Goal: Navigation & Orientation: Find specific page/section

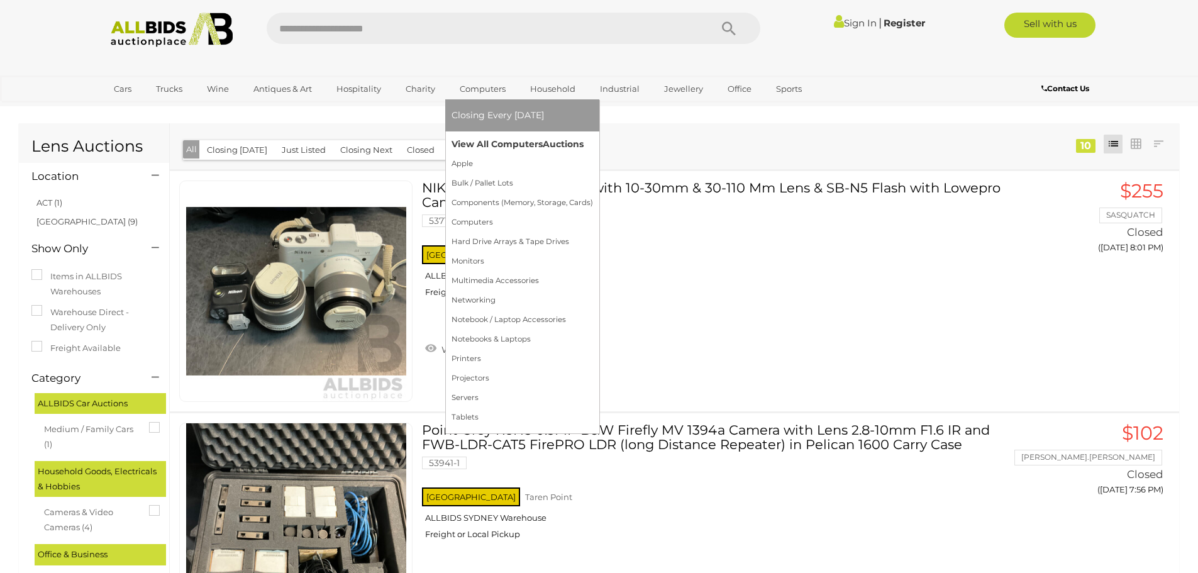
click at [489, 141] on link "View All Computers Auctions" at bounding box center [522, 144] width 141 height 19
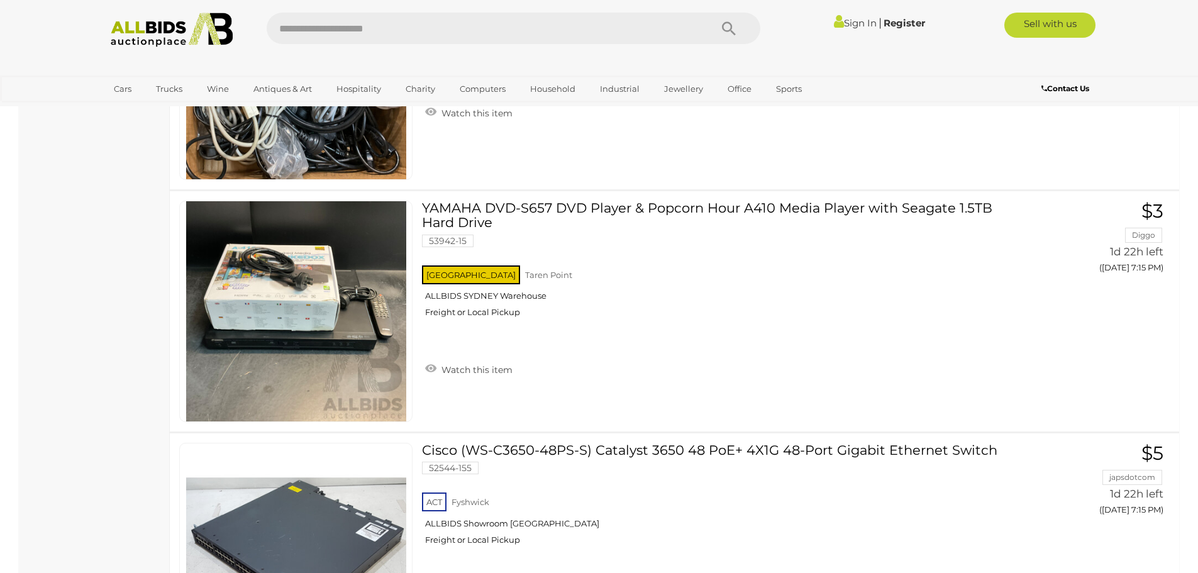
scroll to position [12309, 0]
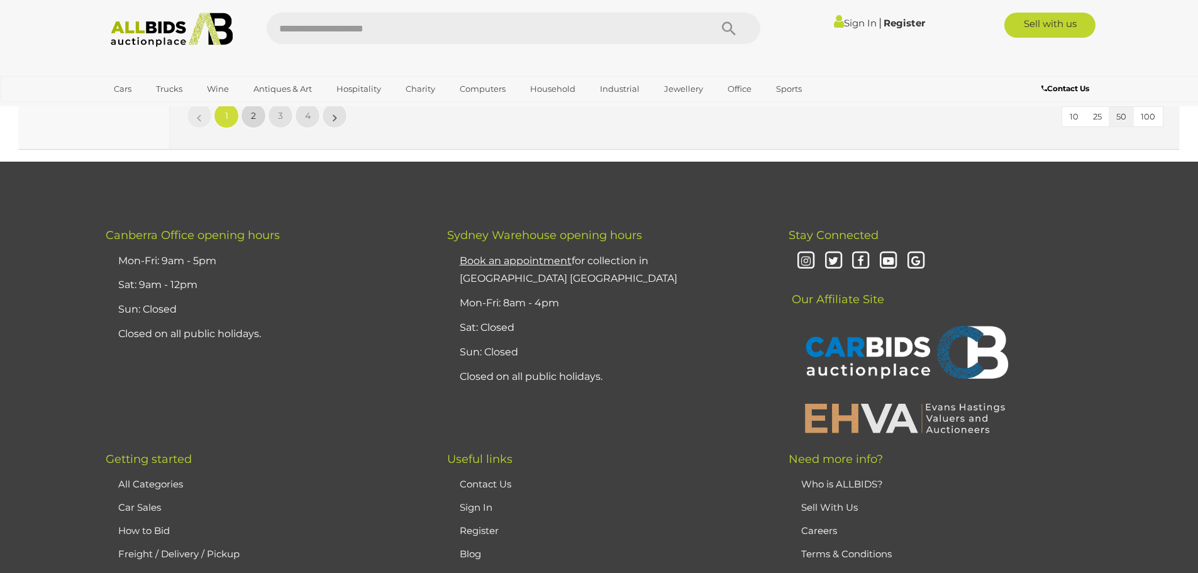
click at [242, 111] on link "2" at bounding box center [253, 115] width 25 height 25
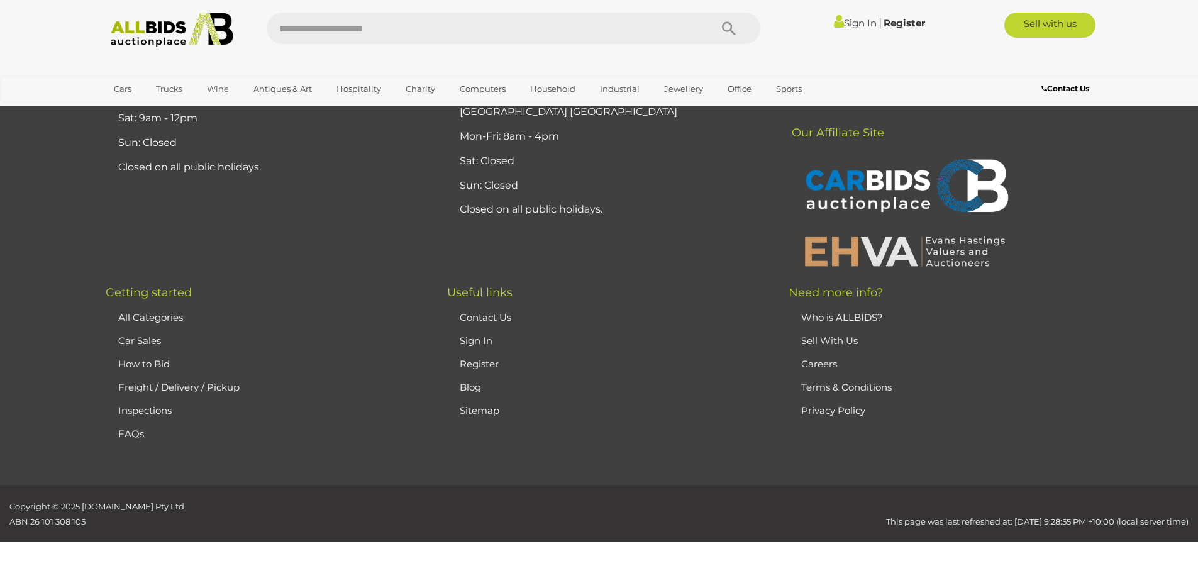
scroll to position [161, 0]
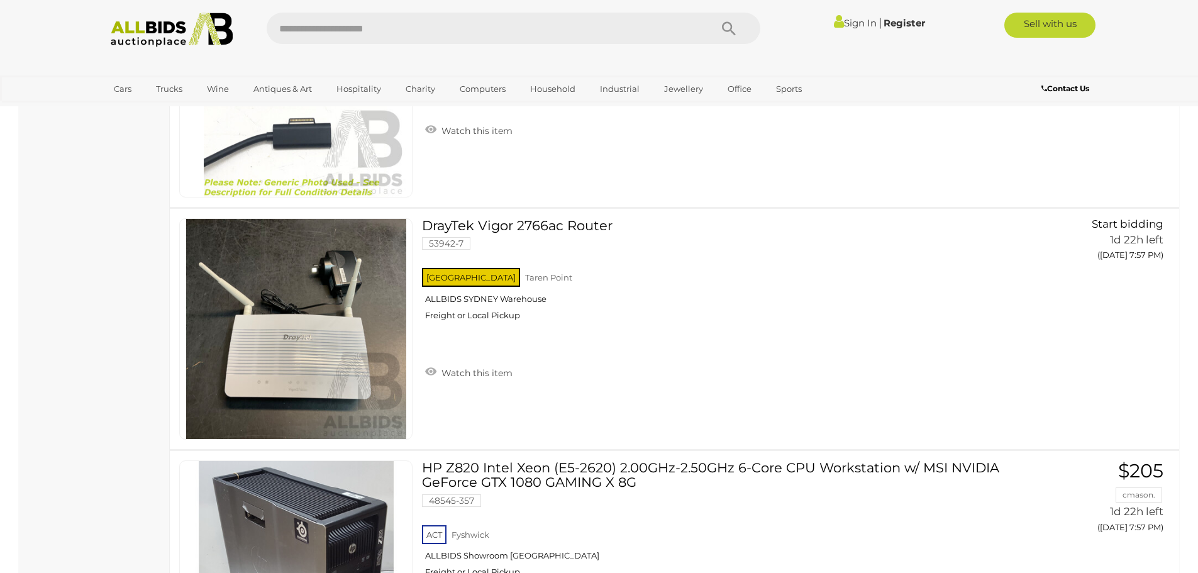
scroll to position [10992, 0]
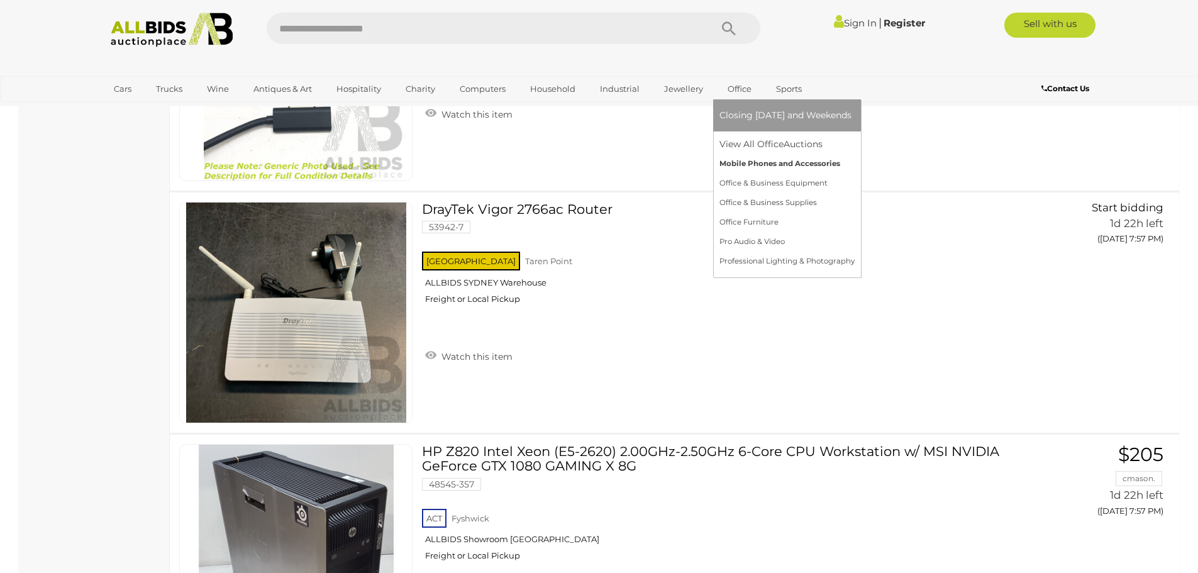
click at [811, 160] on link "Mobile Phones and Accessories" at bounding box center [786, 163] width 135 height 19
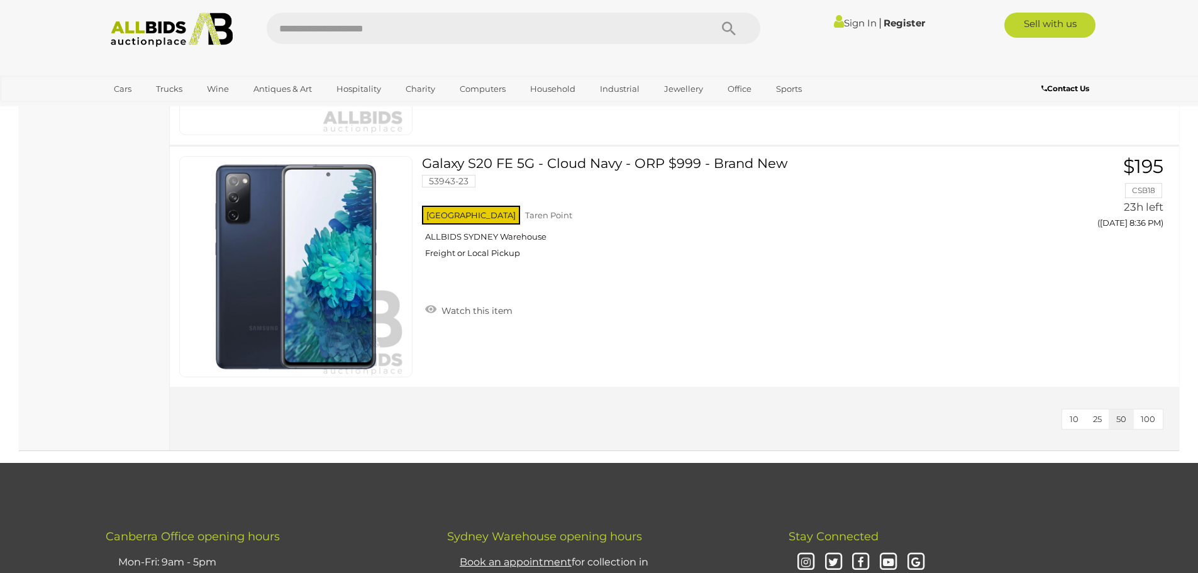
scroll to position [2352, 0]
